Goal: Task Accomplishment & Management: Use online tool/utility

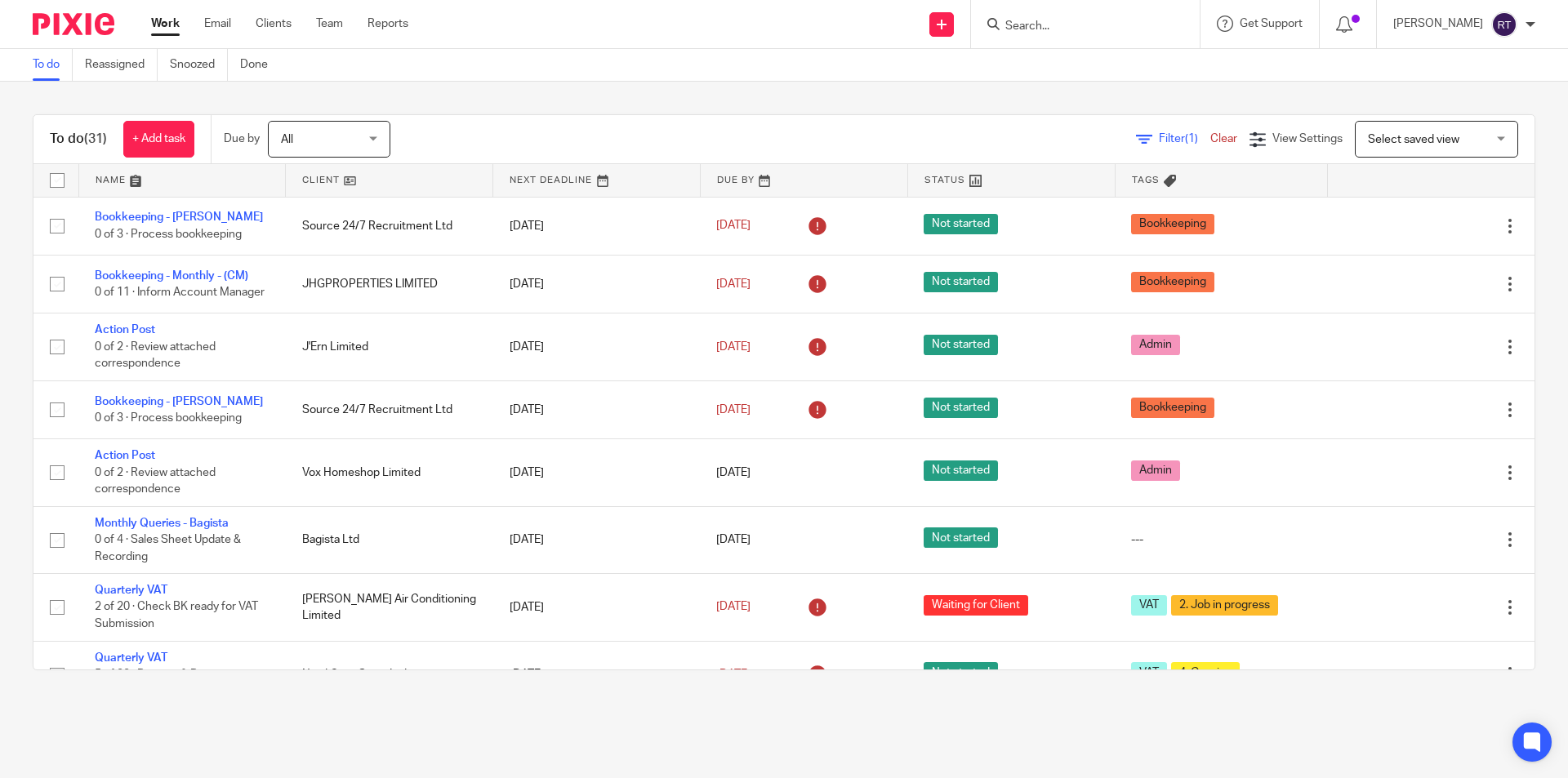
click at [1095, 25] on input "Search" at bounding box center [1076, 27] width 147 height 15
click at [240, 61] on ul "To do Reassigned Snoozed Done" at bounding box center [162, 64] width 260 height 32
click at [128, 58] on link "Reassigned" at bounding box center [122, 64] width 73 height 32
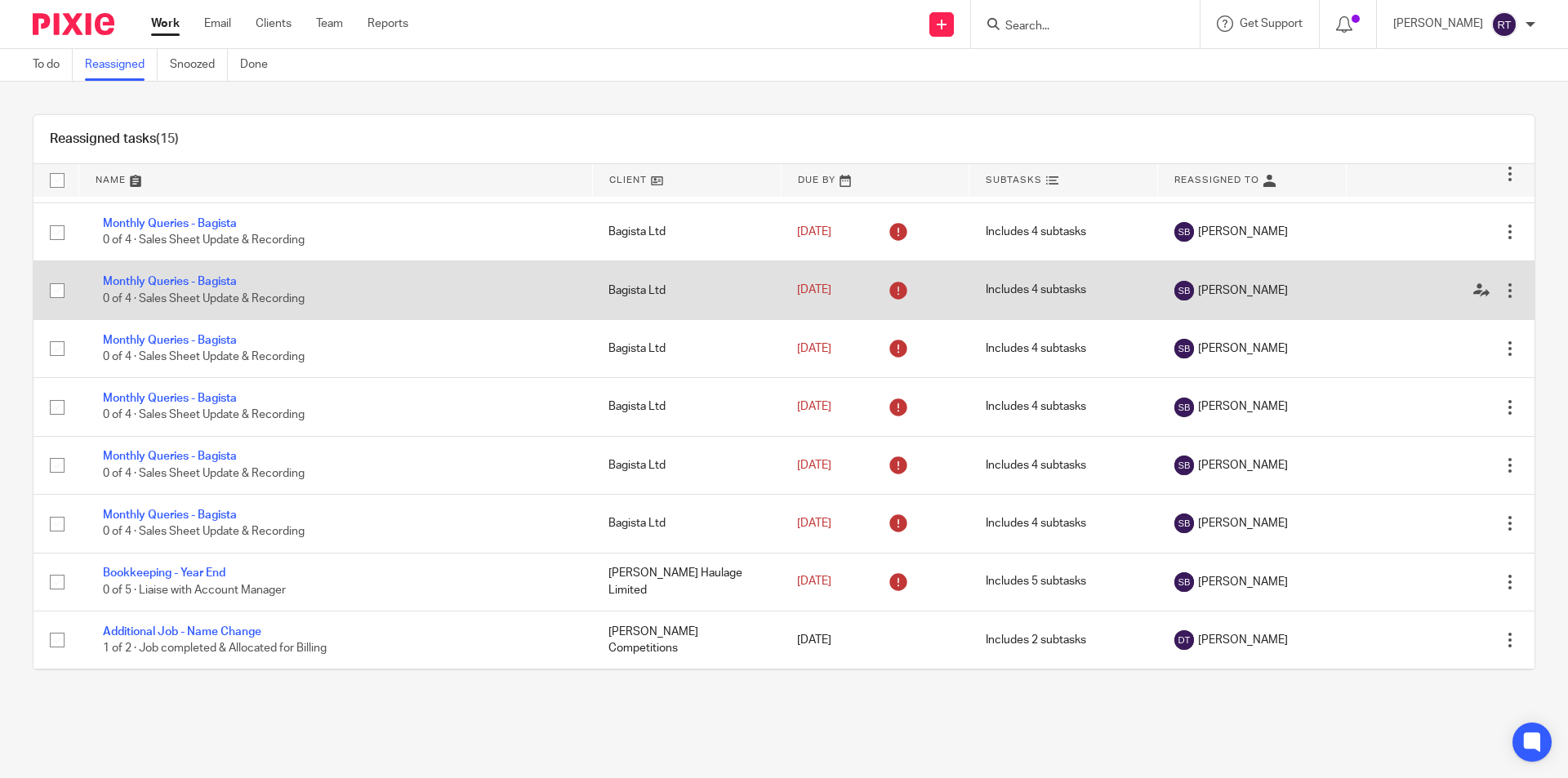
scroll to position [401, 0]
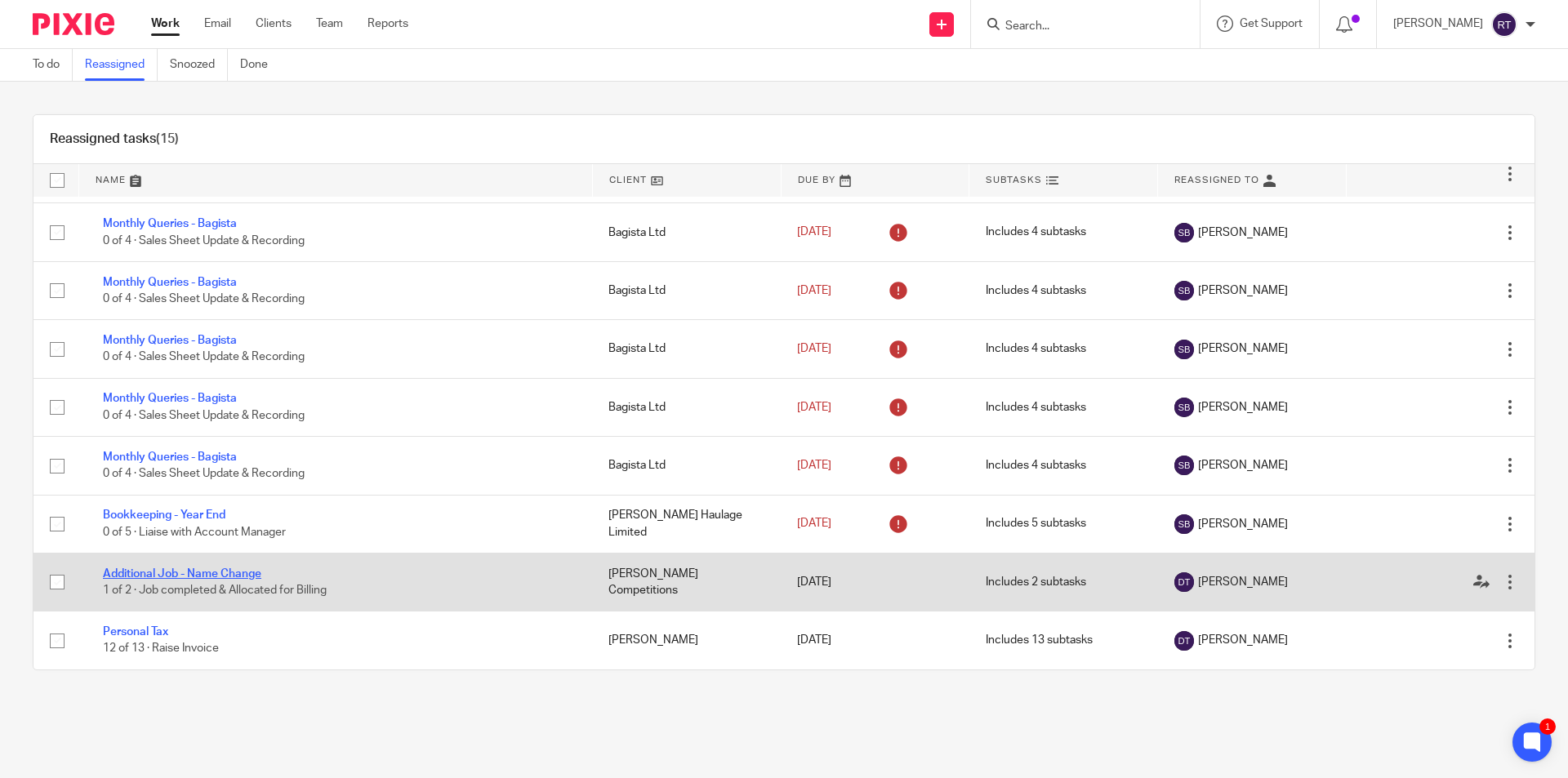
click at [174, 570] on link "Additional Job - Name Change" at bounding box center [182, 573] width 158 height 11
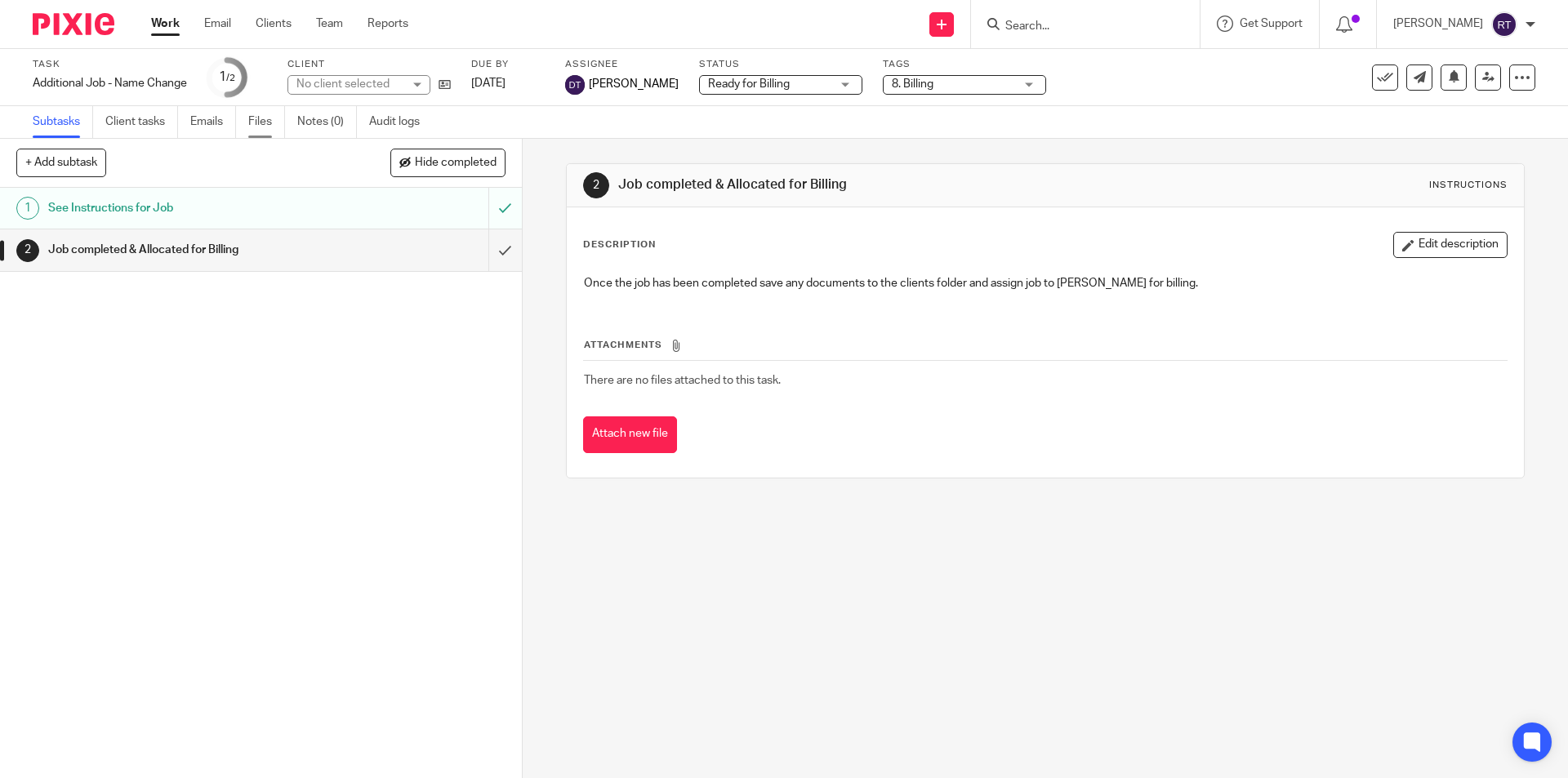
click at [268, 118] on link "Files" at bounding box center [267, 122] width 36 height 32
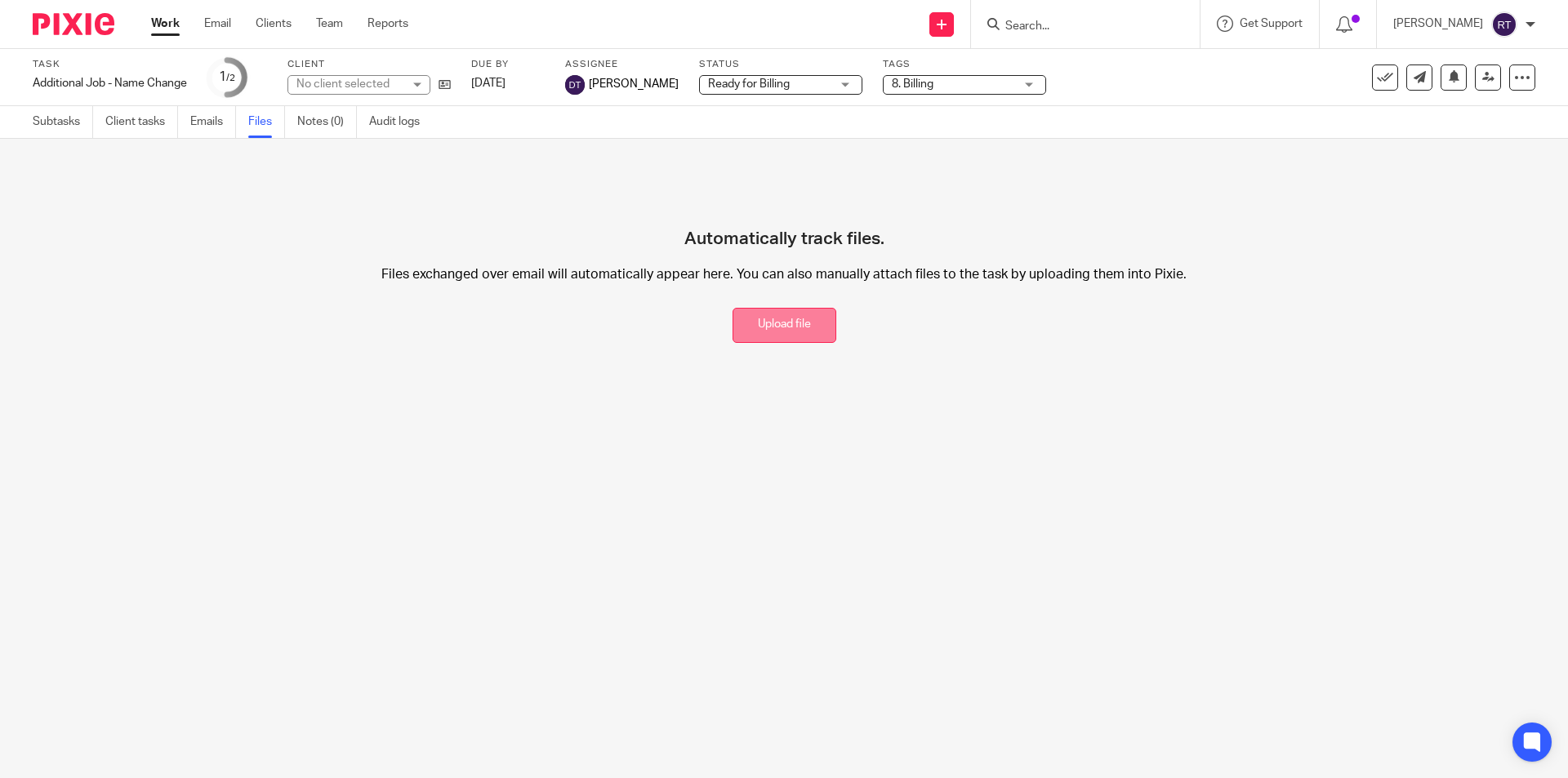
click at [750, 320] on button "Upload file" at bounding box center [784, 325] width 103 height 35
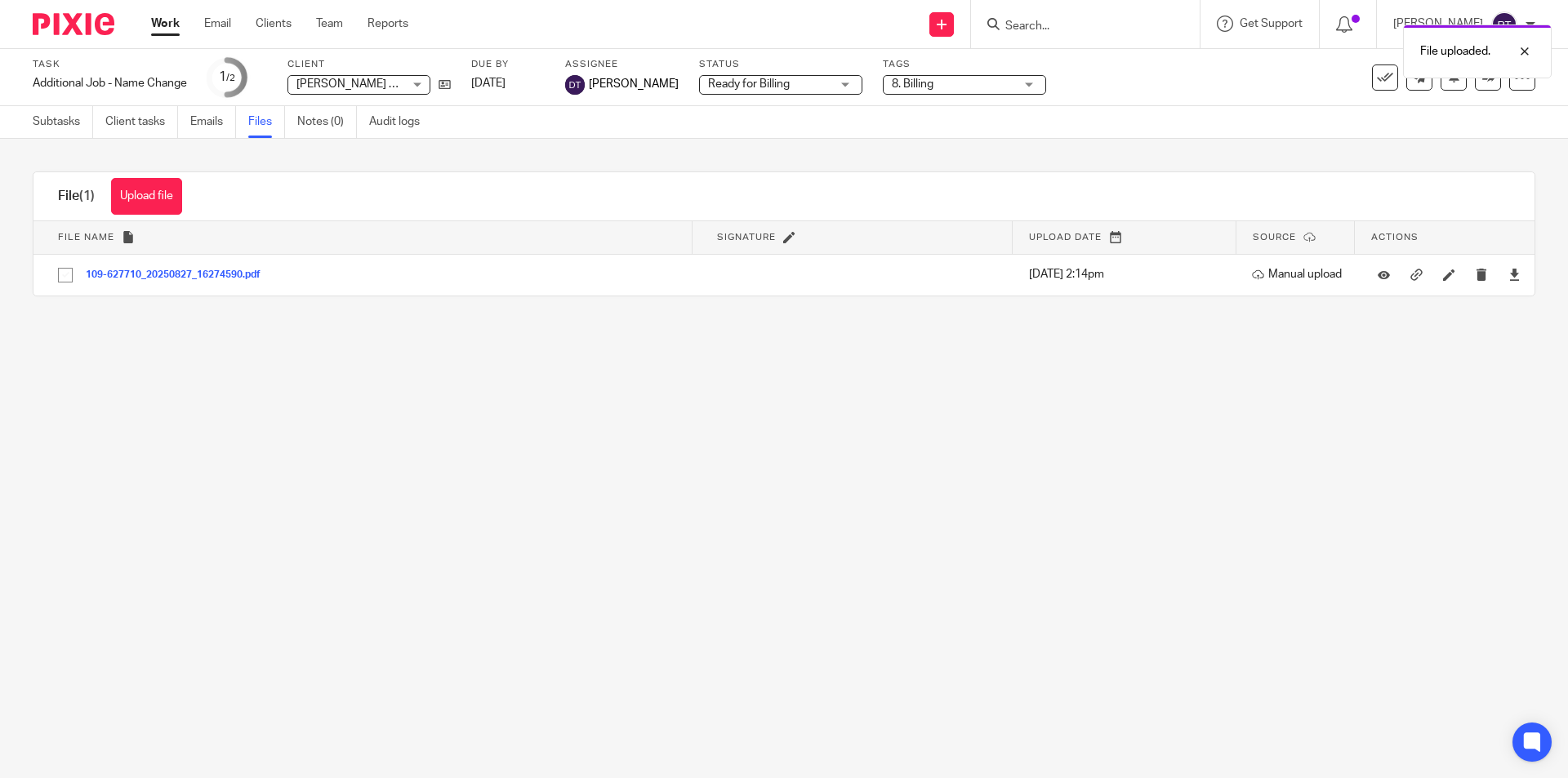
click at [76, 25] on img at bounding box center [74, 23] width 82 height 22
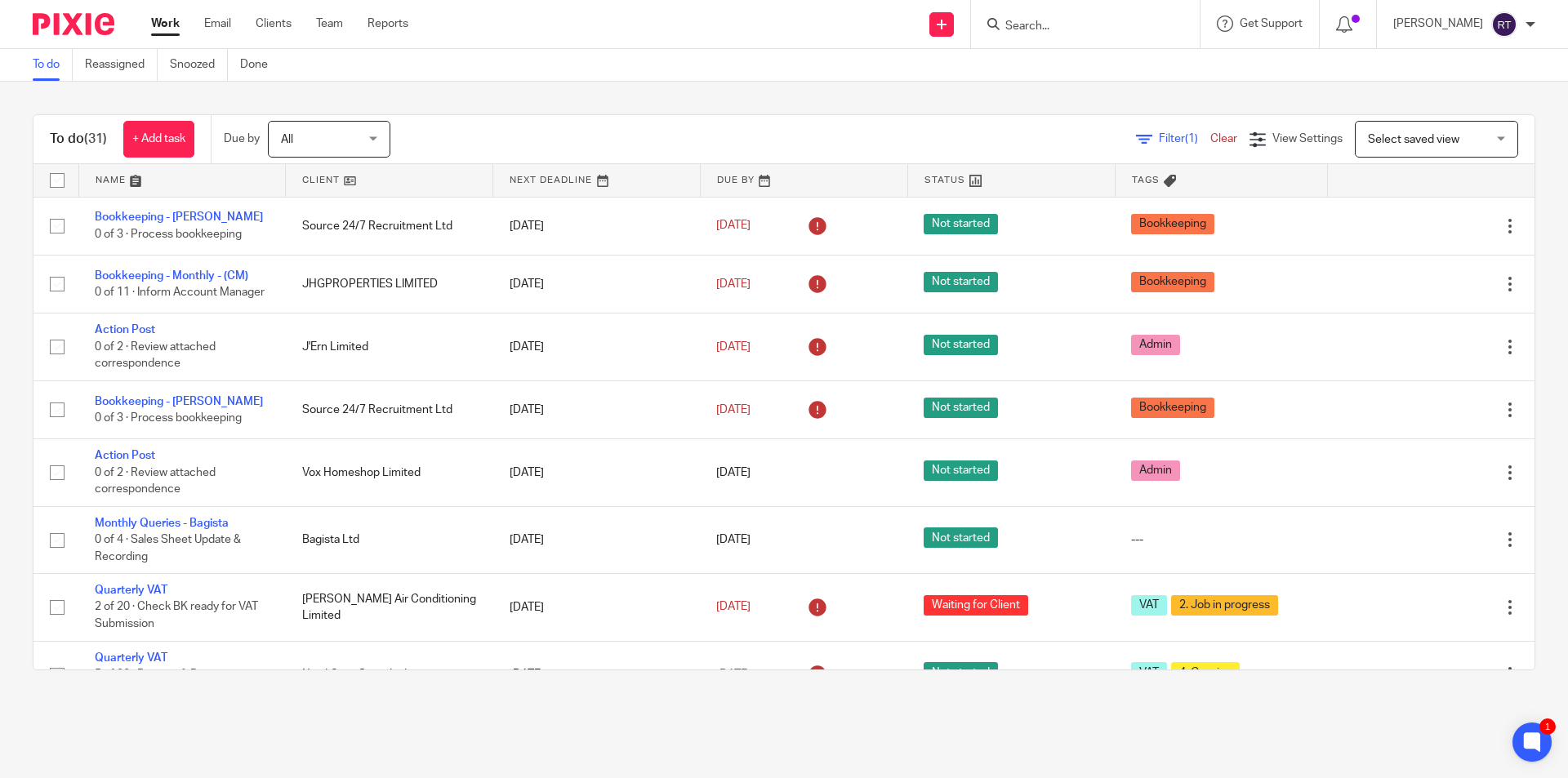
click at [1335, 689] on div "To do (31) + Add task Due by All All Today Tomorrow This week Next week This mo…" at bounding box center [784, 392] width 1568 height 621
click at [1069, 748] on main "To do Reassigned Snoozed Done To do (31) + Add task Due by All All Today Tomorr…" at bounding box center [784, 389] width 1568 height 778
click at [550, 702] on div "To do (31) + Add task Due by All All Today Tomorrow This week Next week This mo…" at bounding box center [784, 392] width 1568 height 621
